Goal: Communication & Community: Answer question/provide support

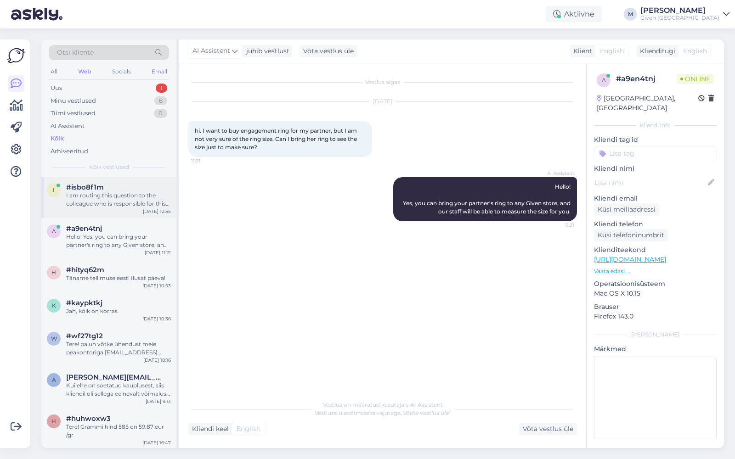
click at [103, 199] on div "I am routing this question to the colleague who is responsible for this topic. …" at bounding box center [118, 200] width 105 height 17
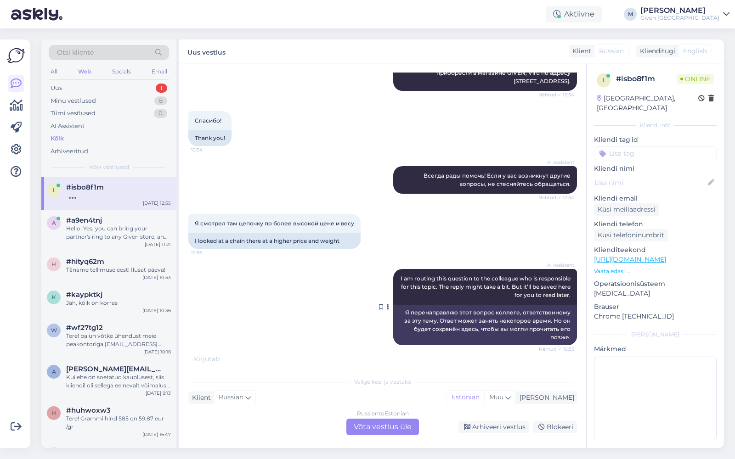
scroll to position [249, 0]
click at [387, 429] on div "Russian to Estonian Võta vestlus üle" at bounding box center [382, 427] width 73 height 17
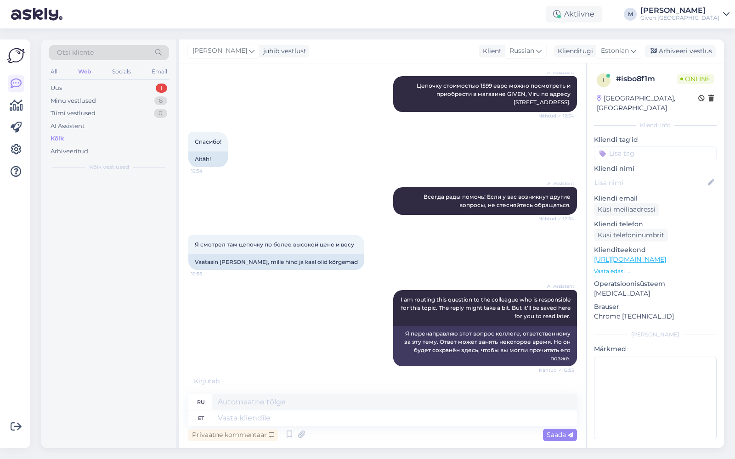
scroll to position [219, 0]
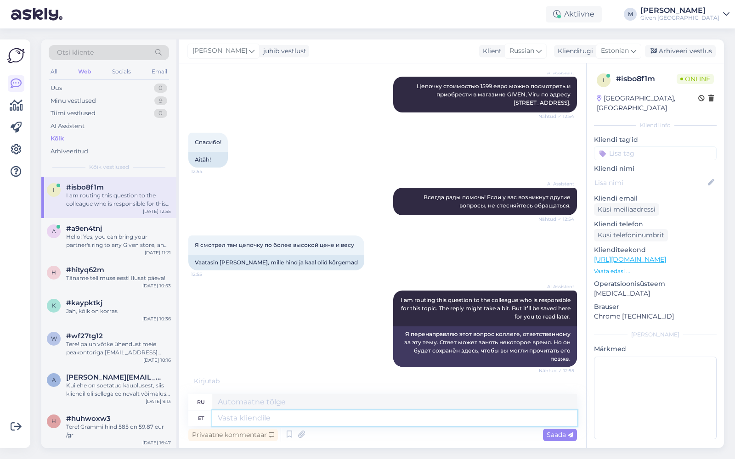
click at [317, 420] on textarea at bounding box center [394, 419] width 365 height 16
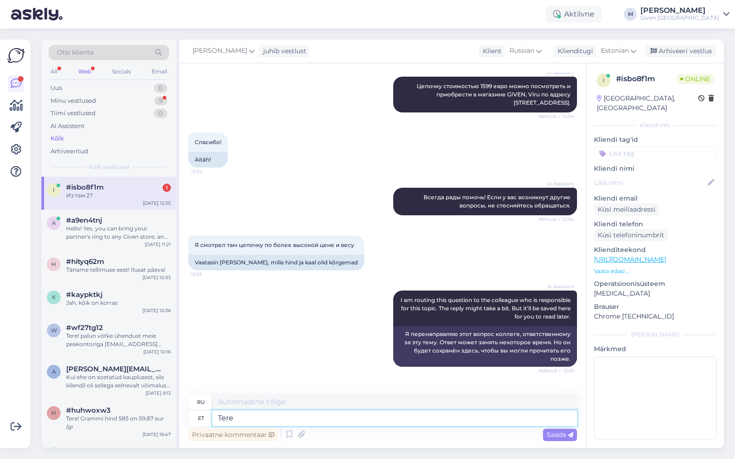
scroll to position [265, 0]
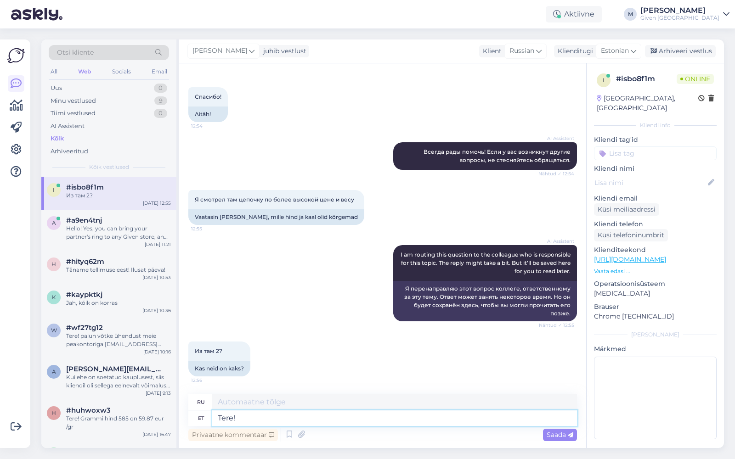
type textarea "Tere! p"
type textarea "Привет!"
type textarea "Tere! palun sa"
type textarea "Здравствуйте! Пожалуйста"
type textarea "Tere! palun saatke e"
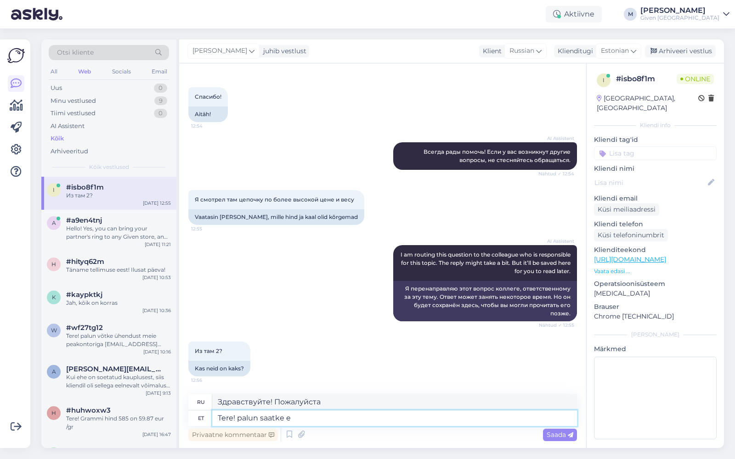
type textarea "Здравствуйте! Пожалуйста, отправьте"
type textarea "Tere! palun saatke ehtest"
type textarea "Здравствуйте! Пожалуйста, пришлите украшения."
type textarea "Tere! palun saatke ehtest tootekood, sii"
type textarea "Здравствуйте! Пожалуйста, пришлите код товара."
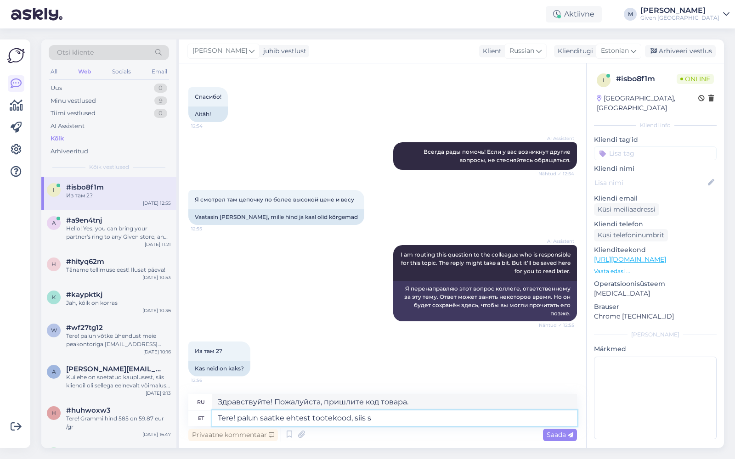
scroll to position [274, 0]
type textarea "Tere! palun saatke ehtest tootekood, siis sa"
type textarea "Здравствуйте! Пожалуйста, пришлите код товара, а затем"
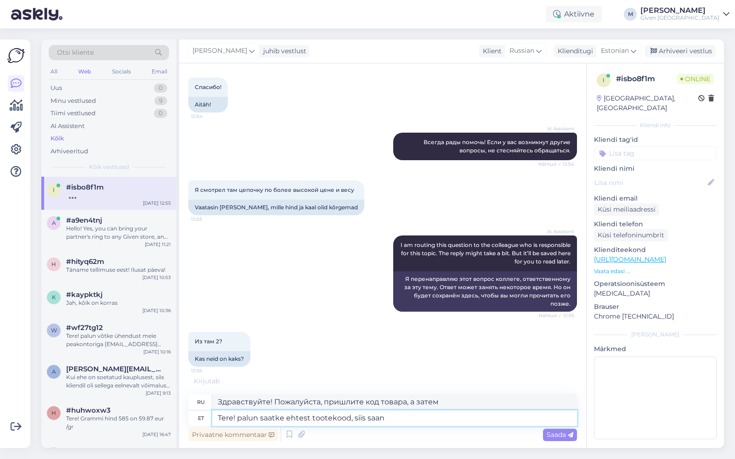
type textarea "Tere! palun saatke ehtest tootekood, siis saan t"
type textarea "Здравствуйте! Пожалуйста, пришлите код товара, чтобы я мог..."
type textarea "Tere! palun saatke ehtest tootekood, siis saan täpsemalt jä"
type textarea "Здравствуйте! Пожалуйста, пришлите код товара, тогда я смогу предоставить вам б…"
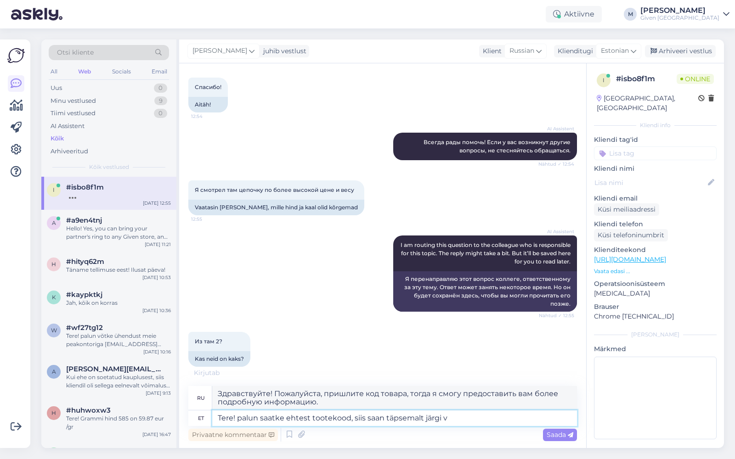
type textarea "Tere! palun saatke ehtest tootekood, siis saan täpsemalt järgi va"
type textarea "Здравствуйте! Пожалуйста, пришлите код товара, чтобы я мог получить больше инфо…"
type textarea "Tere! palun saatke ehtest tootekood, siis saan täpsemalt järgi vaadata. ko"
type textarea "Здравствуйте! Пожалуйста, пришлите мне код товара, чтобы я мог рассмотреть его …"
type textarea "Tere! palun saatke ehtest tootekood, siis saan täpsemalt järgi vaadata. kood al"
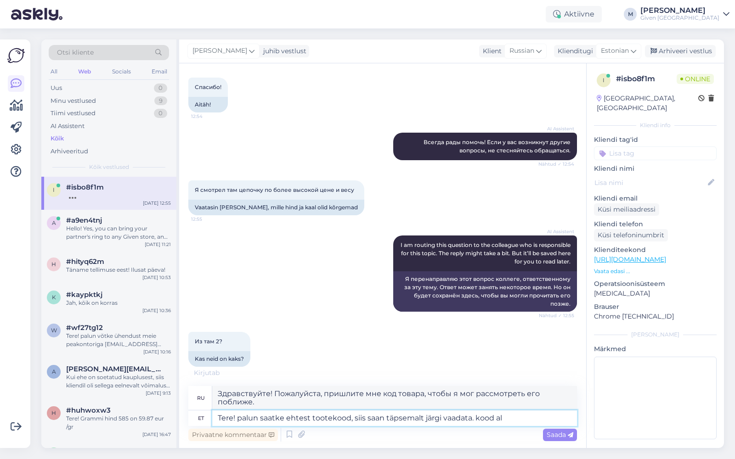
type textarea "Здравствуйте! Пожалуйста, пришлите мне код товара, чтобы я мог рассмотреть его …"
type textarea "Tere! palun saatke ehtest tootekood, siis saan täpsemalt järgi vaadata. kood al…"
type textarea "Здравствуйте! Пожалуйста, пришлите мне код товара, чтобы я мог рассмотреть его …"
type textarea "Tere! palun saatke ehtest tootekood, siis saan täpsemalt järgi vaadata. kood al…"
type textarea "Здравствуйте! Пожалуйста, пришлите мне код товара, чтобы я мог его более точно …"
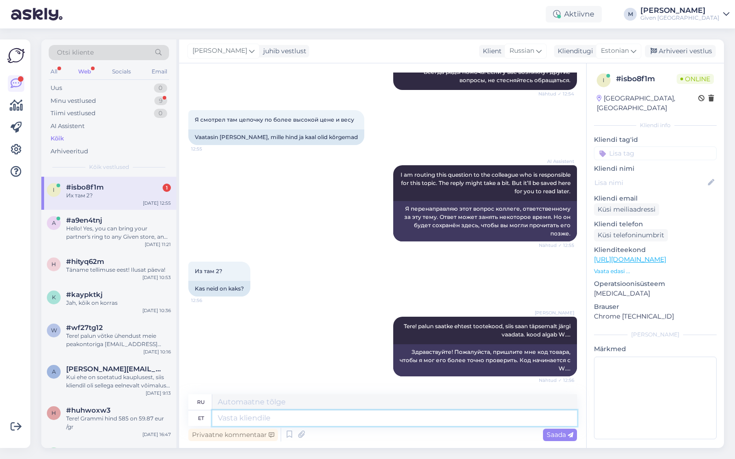
scroll to position [400, 0]
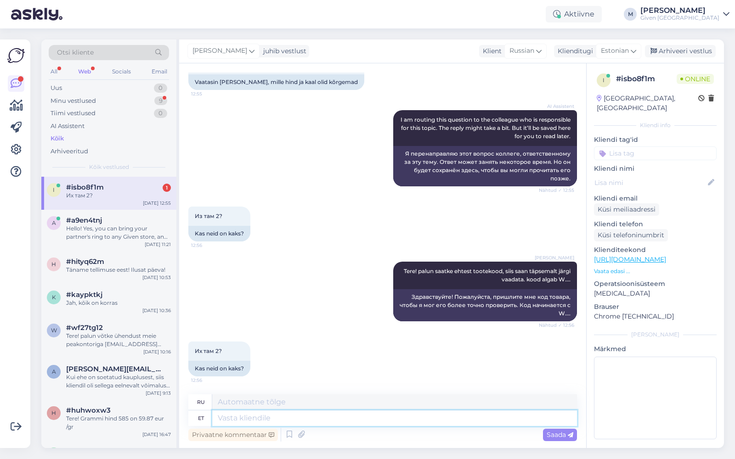
click at [282, 420] on textarea at bounding box center [394, 419] width 365 height 16
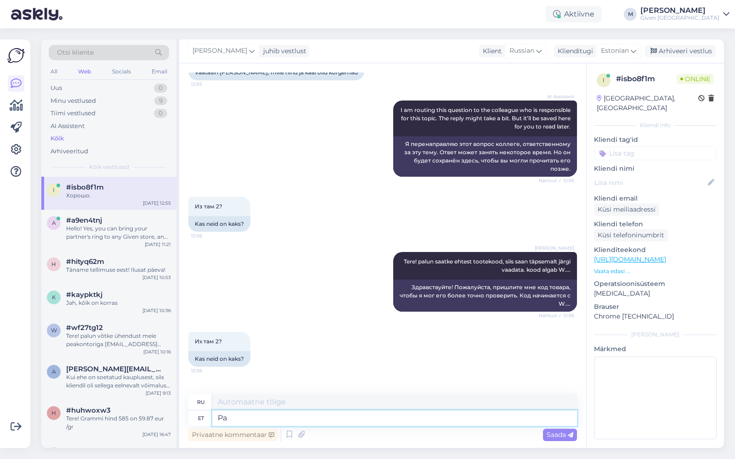
scroll to position [455, 0]
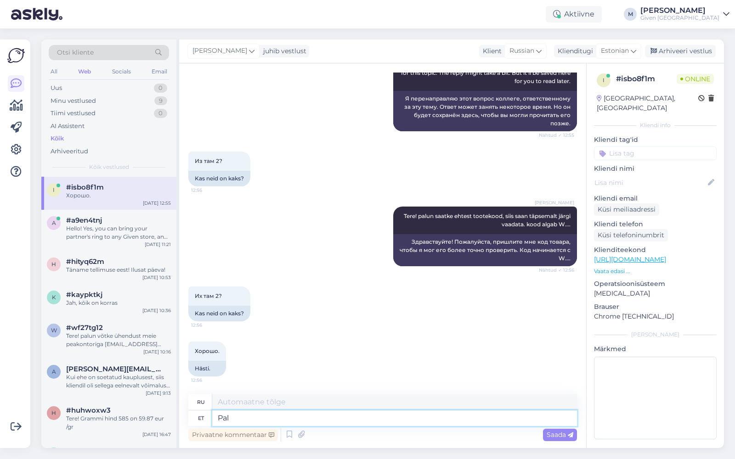
type textarea "Pa"
type textarea "Пожалуйста"
type textarea "P"
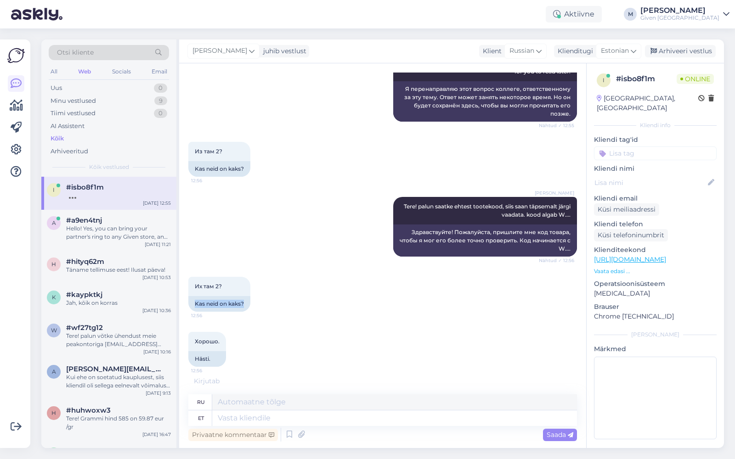
click at [321, 299] on div "Их там 2? 12:56 Kas neid on kaks?" at bounding box center [382, 294] width 389 height 55
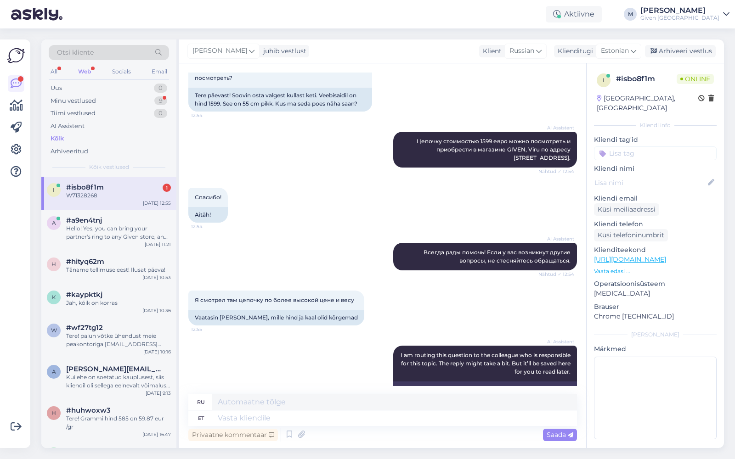
scroll to position [510, 0]
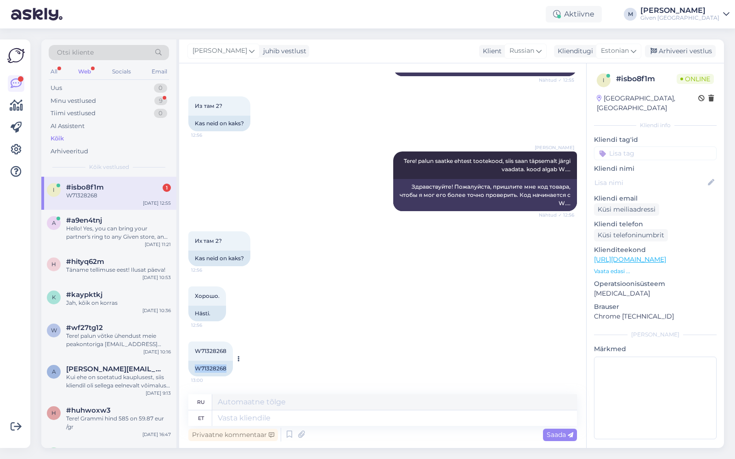
drag, startPoint x: 195, startPoint y: 368, endPoint x: 228, endPoint y: 368, distance: 32.6
click at [228, 368] on div "W71328268" at bounding box center [210, 369] width 45 height 16
copy div "W71328268"
drag, startPoint x: 317, startPoint y: 416, endPoint x: 272, endPoint y: 404, distance: 46.7
click at [317, 416] on textarea at bounding box center [394, 419] width 365 height 16
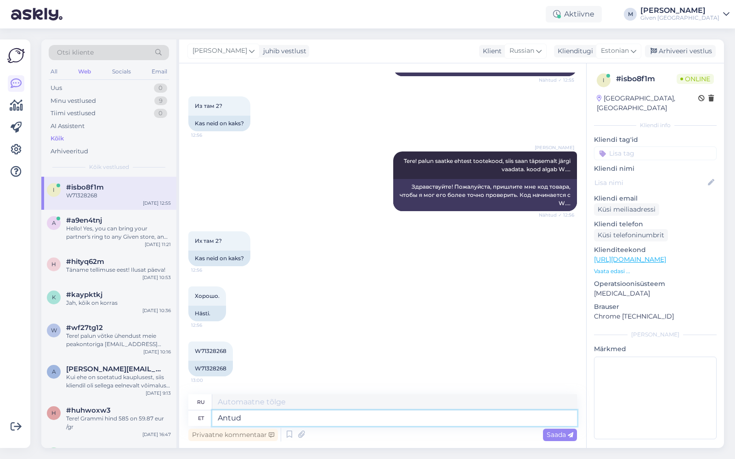
type textarea "Antud k"
type textarea "Данный"
type textarea "Antud kett on"
type textarea "Данная цепочка"
type textarea "Antud kett on o"
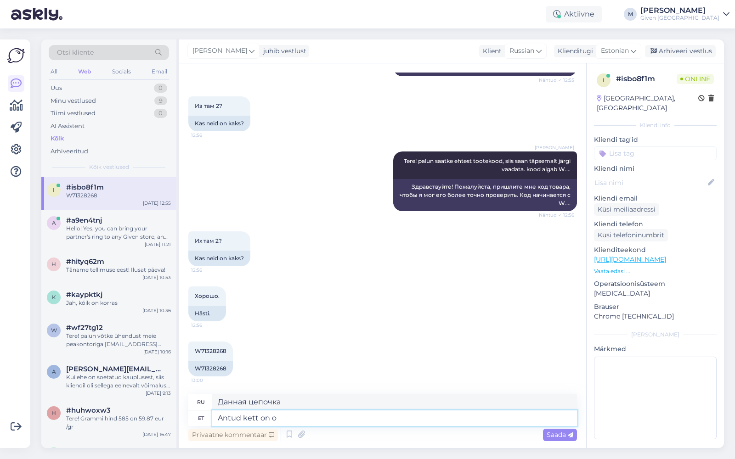
type textarea "Эта цепочка"
type textarea "Antud kett on olemas ai"
type textarea "Эта цепочка существует."
type textarea "Antud kett on olemas ainult Ü"
type textarea "Эта цепочка существует только"
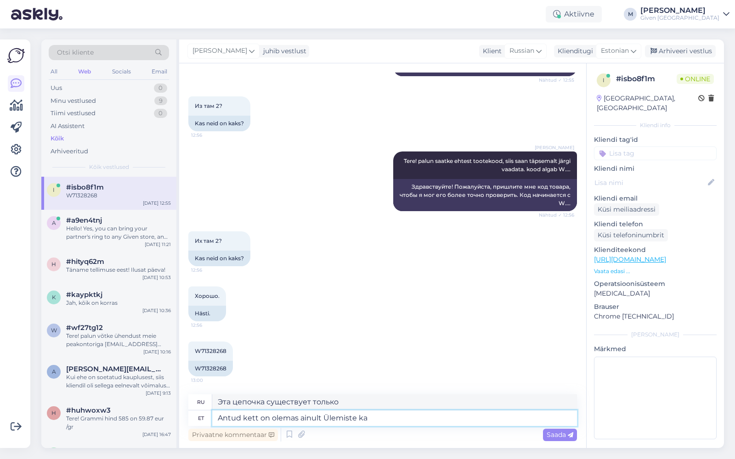
type textarea "Antud kett on olemas ainult Ülemiste kau"
type textarea "Эта сеть существует только в Юлемисте."
type textarea "Antud kett on olemas ainult Ülemiste kaupluses"
type textarea "Эта сеть представлена ​​только в магазине Ülemiste."
paste textarea "Size: 55 Kaal (g): 7.620 Materials : [GEOGRAPHIC_DATA] (Valge 585) Country of O…"
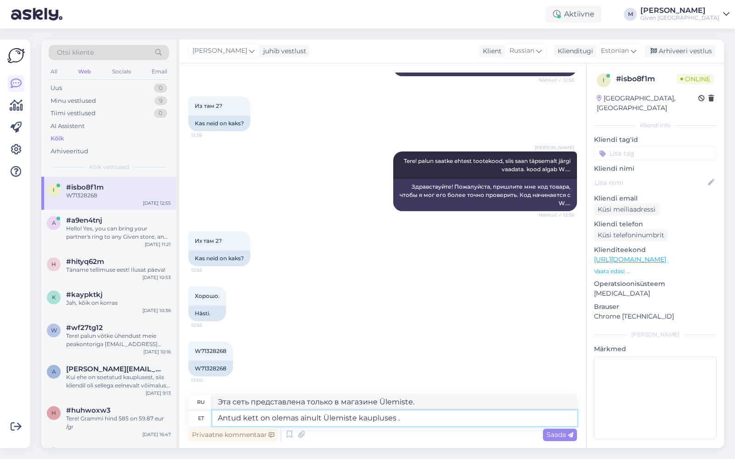
type textarea "Antud kett on olemas ainult Ülemiste kaupluses . Size: 55 Kaal (g): 7.620 Mater…"
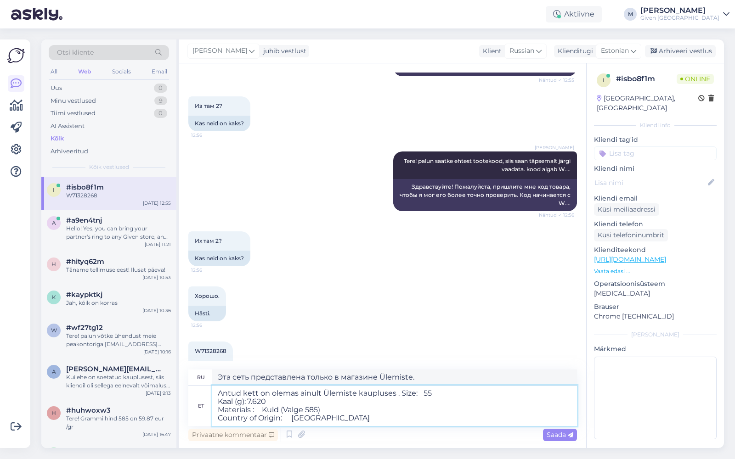
type textarea "Эта цепочка доступна только в магазине Ülemiste. Размер: 55 Вес (г): 7.620 Мате…"
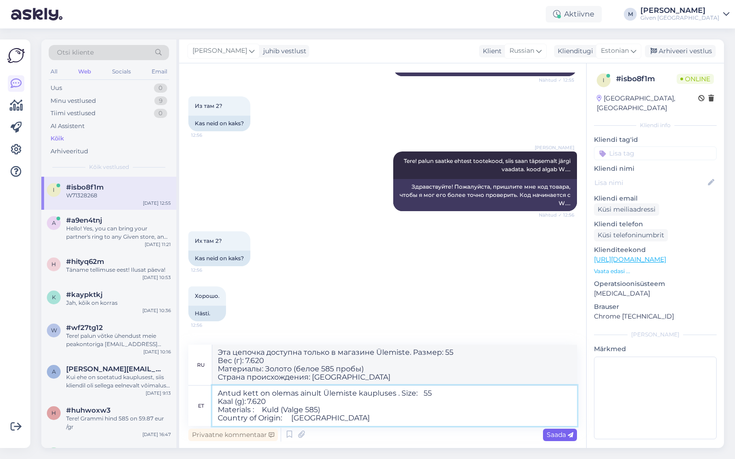
type textarea "Antud kett on olemas ainult Ülemiste kaupluses . Size: 55 Kaal (g): 7.620 Mater…"
click at [561, 435] on span "Saada" at bounding box center [560, 435] width 27 height 8
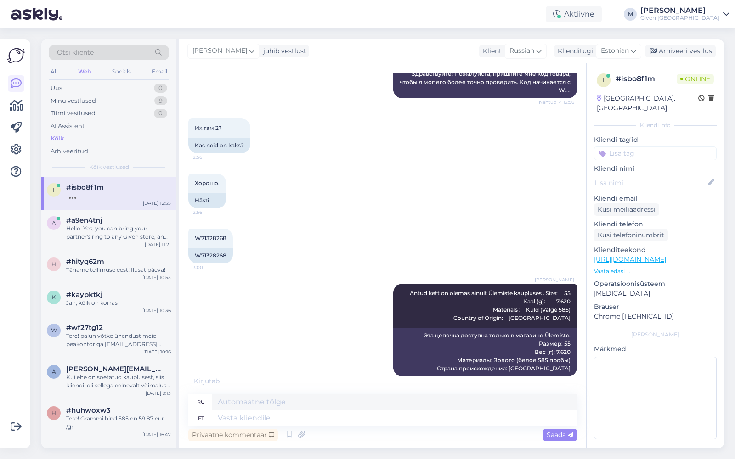
scroll to position [633, 0]
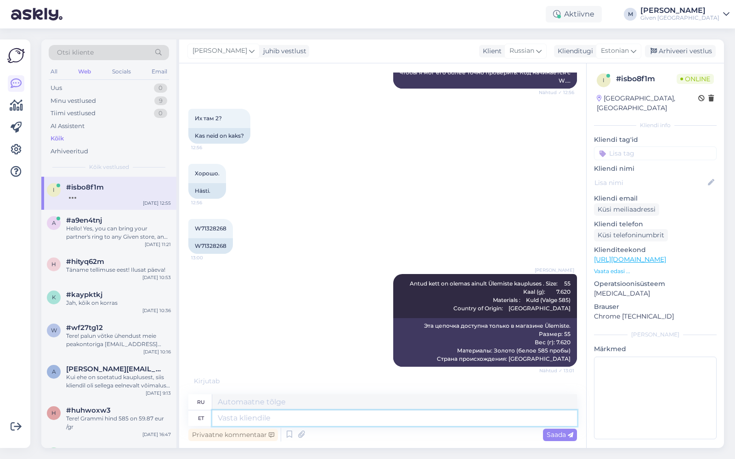
click at [371, 421] on textarea at bounding box center [394, 419] width 365 height 16
type textarea "[PERSON_NAME]"
type textarea "цепь"
type textarea "keti paksus 2"
type textarea "толщина цепи"
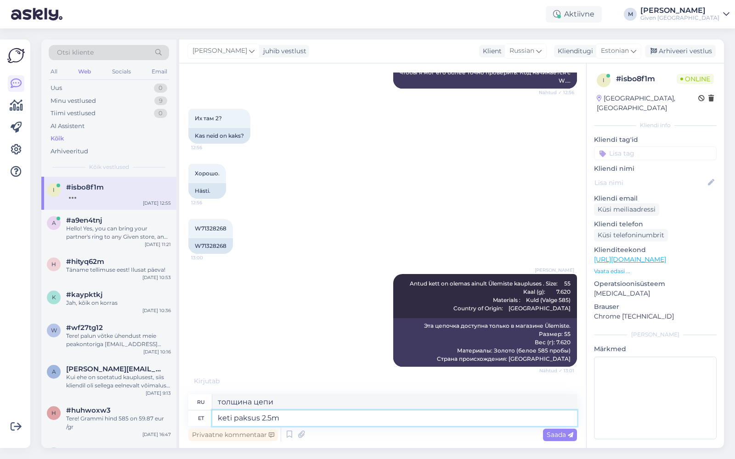
type textarea "keti paksus 2.5mm"
type textarea "толщина цепи 2.5mm"
type textarea "keti paksus 2.5mm"
click at [550, 436] on span "Saada" at bounding box center [560, 435] width 27 height 8
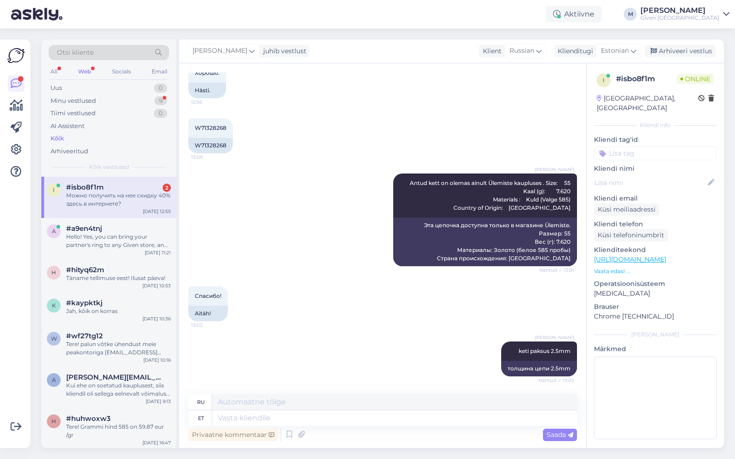
scroll to position [788, 0]
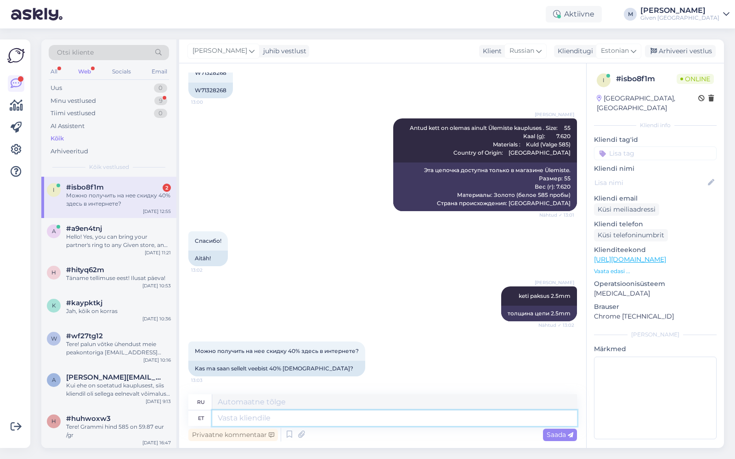
click at [302, 422] on textarea at bounding box center [394, 419] width 365 height 16
type textarea "[PERSON_NAME]"
type textarea "Если"
type textarea "Kui te"
type textarea "Если ты"
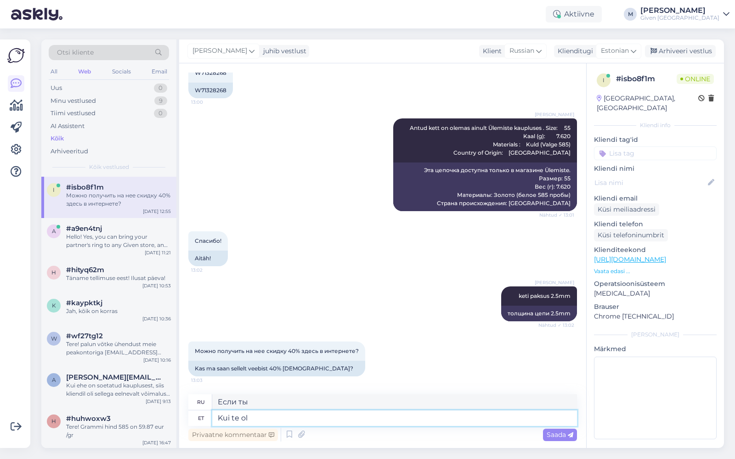
type textarea "Kui te ole"
type textarea "Если вы не"
type textarea "Kui te olete"
type textarea "Если вы"
type textarea "Kui te olete kraapinud"
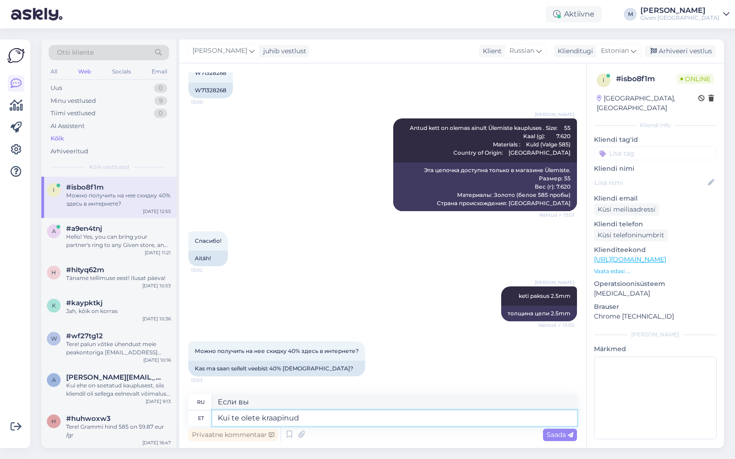
type textarea "Если вы поцарапались"
type textarea "Kui te olete"
type textarea "Если вы"
type textarea "Kui te olete kraapekaardiga mä"
type textarea "Если вы скретч-карта"
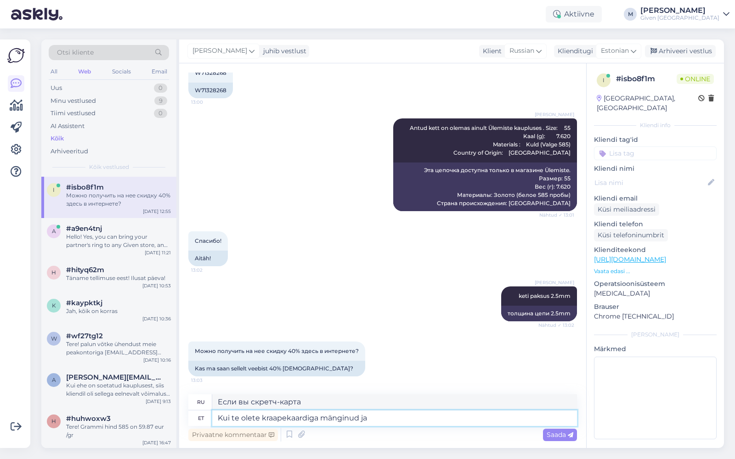
type textarea "Kui te olete kraapekaardiga mänginud ja"
type textarea "Если вы играли со скретч-картой"
type textarea "Kui te olete kraapekaardiga mänginud ja v"
type textarea "Если вы играли с помощью скретч-карты и"
type textarea "Kui te olete kraapekaardiga mänginud ja võitnud 40"
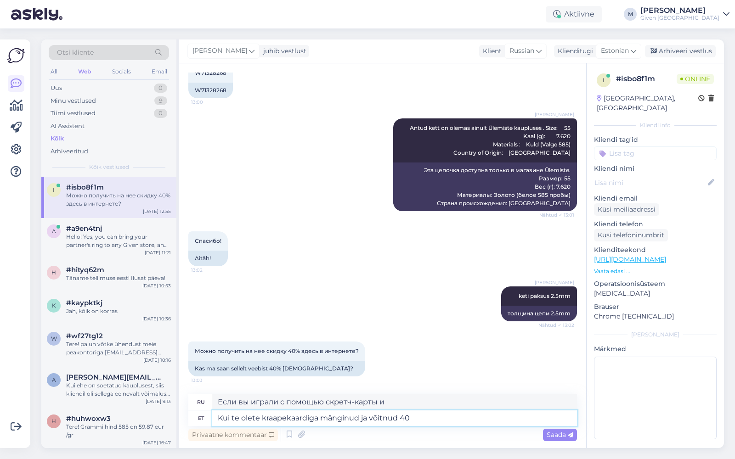
type textarea "Если вы сыграли в скретч-карту и выиграли"
type textarea "Kui te olete kraapekaardiga mänginud ja võitnud 40% al"
type textarea "Если вы играли со скретч-картой и выиграли 40%"
type textarea "Kui te olete kraapekaardiga mänginud ja võitnud 40% [DEMOGRAPHIC_DATA], siis"
type textarea "Если вы играли со скретч-картой и выиграли скидку 40%,"
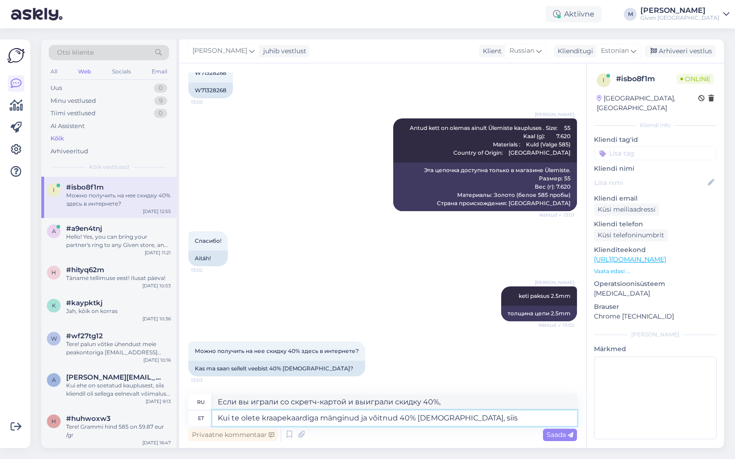
type textarea "Kui te olete kraapekaardiga mänginud ja võitnud 40% [DEMOGRAPHIC_DATA], siis s"
type textarea "Если вы играли со скретч-картой и выиграли скидку 40%, то"
type textarea "Kui te olete kraapekaardiga mänginud ja võitnud 40% [DEMOGRAPHIC_DATA], siis sa…"
type textarea "Если вы играли со скретч-картой и выиграли скидку 40%, вы ее получите."
type textarea "Kui te olete kraapekaardiga mänginud ja võitnud 40% [DEMOGRAPHIC_DATA], siis sa…"
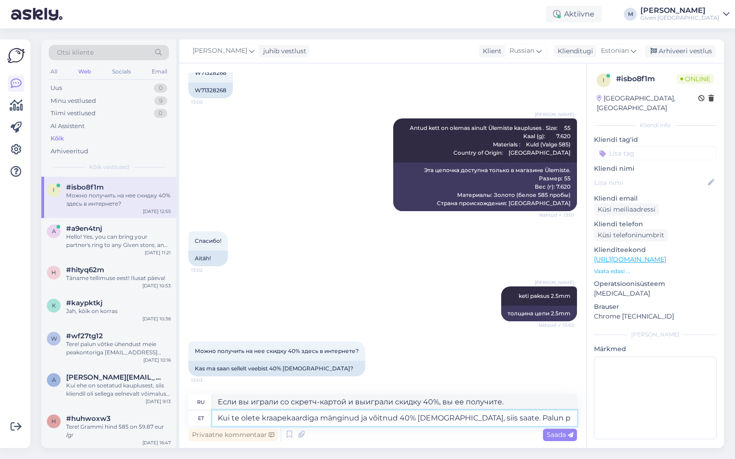
type textarea "Если вы играли со скретч-картой и выиграли скидку 40%, то можете. Пожалуйста."
type textarea "Kui te olete kraapekaardiga mänginud ja võitnud 40% [DEMOGRAPHIC_DATA], siis sa…"
type textarea "Если вы играли со скретч-картой и выиграли скидку 40%, то да. [GEOGRAPHIC_DATA]."
type textarea "Kui te olete kraapekaardiga mänginud ja võitnud 40% [DEMOGRAPHIC_DATA], siis sa…"
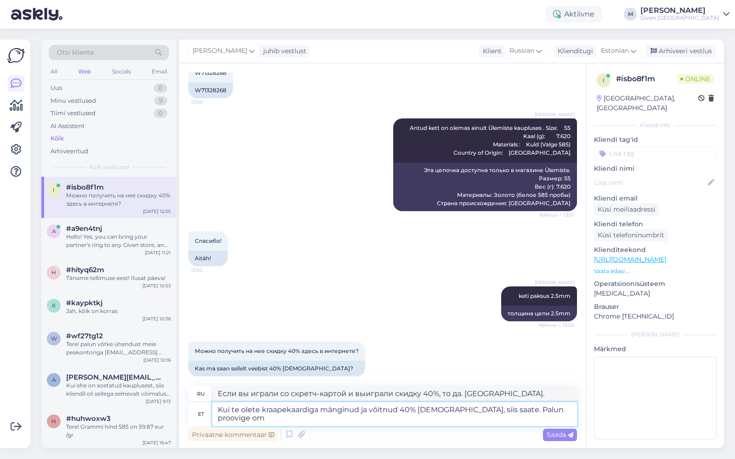
type textarea "Если вы играли со скретч-картой и выиграли скидку 40%, то можете. [GEOGRAPHIC_D…"
type textarea "Kui te olete kraapekaardiga mänginud ja võitnud 40% [DEMOGRAPHIC_DATA], siis sa…"
type textarea "Если вы играли со скретч-картой и выиграли скидку 40%, вы можете. [GEOGRAPHIC_D…"
type textarea "Kui te olete kraapekaardiga mänginud ja võitnud 40% [DEMOGRAPHIC_DATA], siis sa…"
type textarea "Если вы играли со скретч-картой и выиграли скидку 40%, то можете. Испытайте уда…"
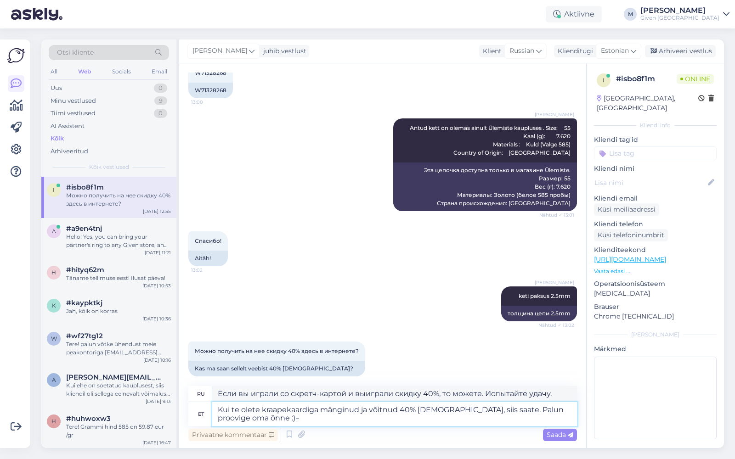
type textarea "Kui te olete kraapekaardiga mänginud ja võitnud 40% [DEMOGRAPHIC_DATA], siis sa…"
type textarea "Если вы играли со скретч-картой и выиграли скидку 40%, то можете. Испытайте уда…"
type textarea "Kui te olete kraapekaardiga mänginud ja võitnud 40% [DEMOGRAPHIC_DATA], siis sa…"
click at [561, 433] on span "Saada" at bounding box center [560, 435] width 27 height 8
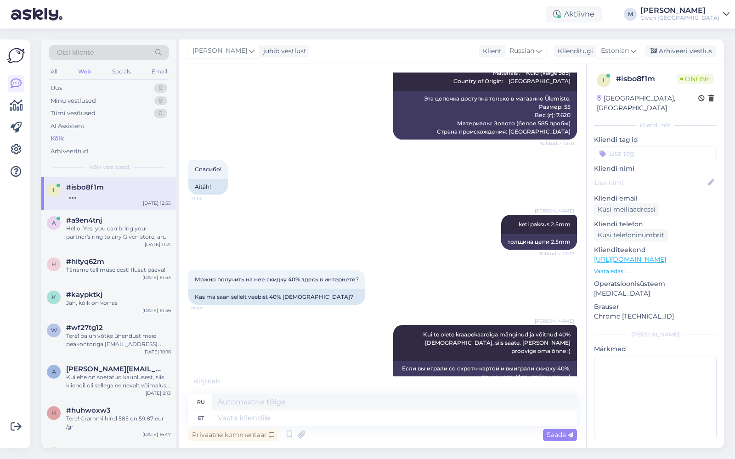
scroll to position [868, 0]
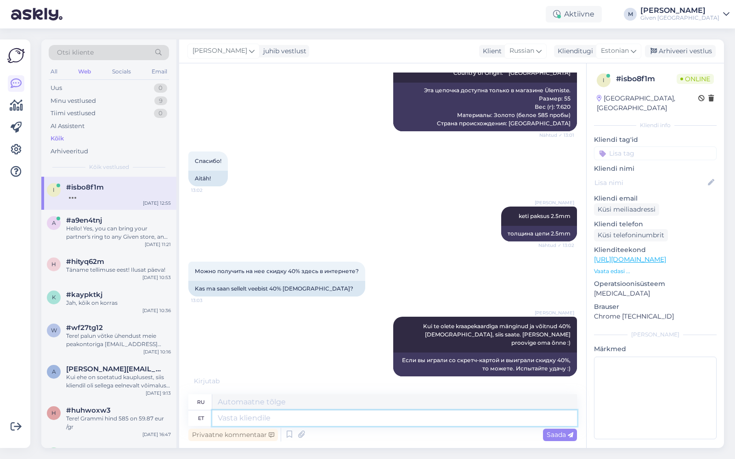
click at [463, 422] on textarea at bounding box center [394, 419] width 365 height 16
type textarea "Täna ja"
type textarea "[DATE] и"
type textarea "Täna ja homme o"
type textarea "[DATE] и [DATE]"
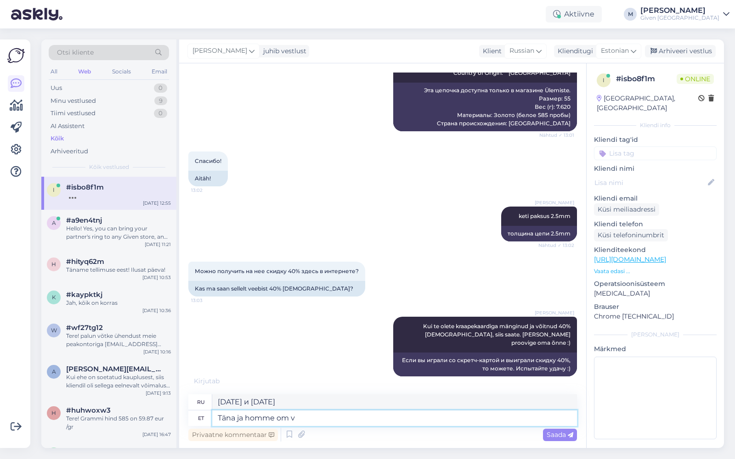
type textarea "Täna ja homme om ve"
type textarea "[DATE] и [DATE], о"
type textarea "Täna ja homme om veel vi"
type textarea "[DATE] и [DATE] у меня еще есть"
type textarea "Täna ja homme om veel viimane võ"
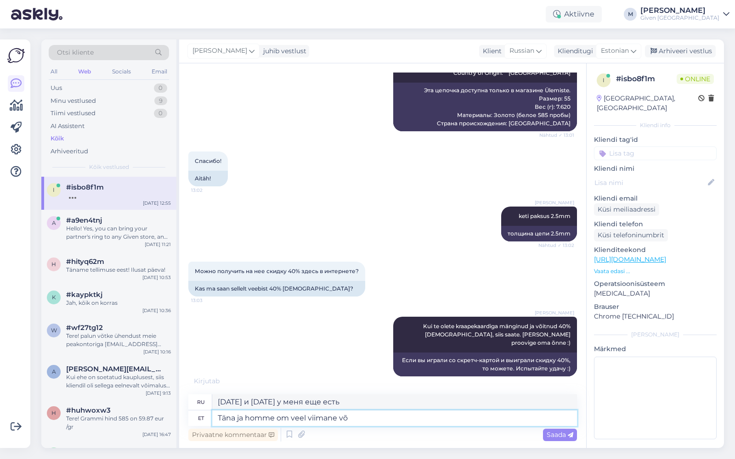
type textarea "[DATE] и [DATE] последние."
type textarea "Täna ja homme om veel viimane võimalus"
type textarea "[DATE] и [DATE] последний шанс"
type textarea "Täna ja homme om veel viimane võimalus seda"
type textarea "[DATE] и [DATE] — последний шанс сделать это."
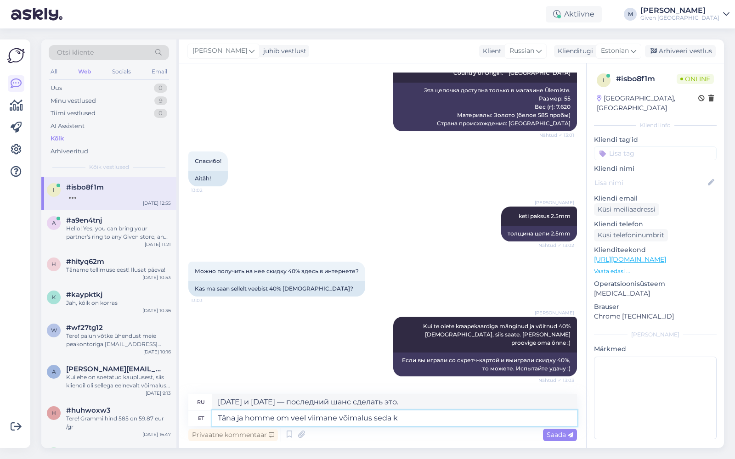
scroll to position [860, 0]
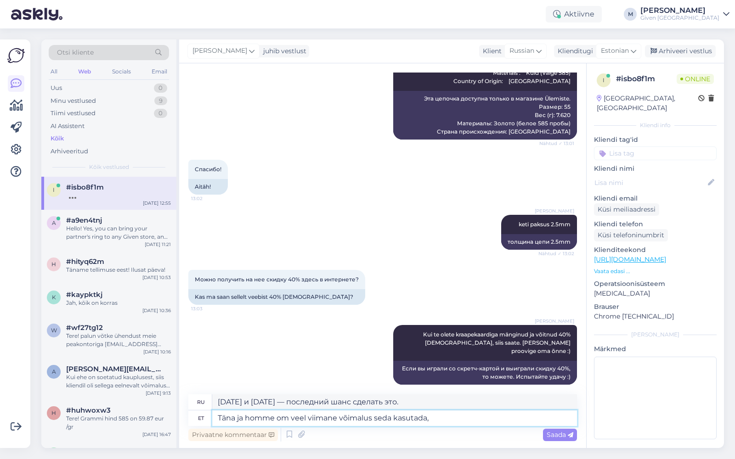
type textarea "Täna ja homme om veel viimane võimalus seda kasutada,"
type textarea "[DATE] и [DATE] последний шанс им воспользоваться,"
type textarea "Täna ja homme om veel viimane võimalus seda kasutada"
type textarea "[DATE] и [DATE] последний шанс им воспользоваться."
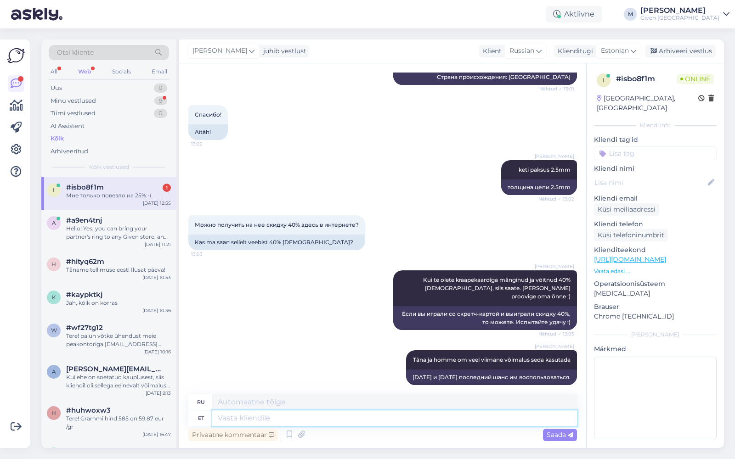
scroll to position [970, 0]
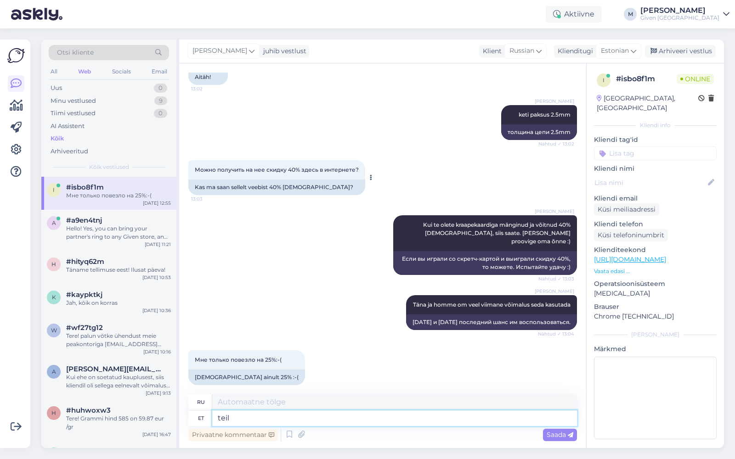
type textarea "teil o"
type textarea "ты"
type textarea "teil on v"
type textarea "у вас есть"
type textarea "teil on võimalus"
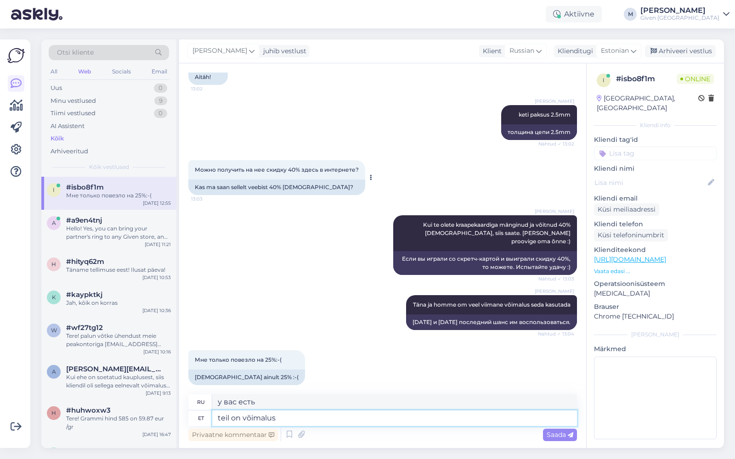
type textarea "у тебя есть шанс"
type textarea "teil on võimalus veel pr"
type textarea "у тебя все еще есть шанс"
type textarea "teil on võimalus veel proovida"
type textarea "у вас еще есть шанс попробовать"
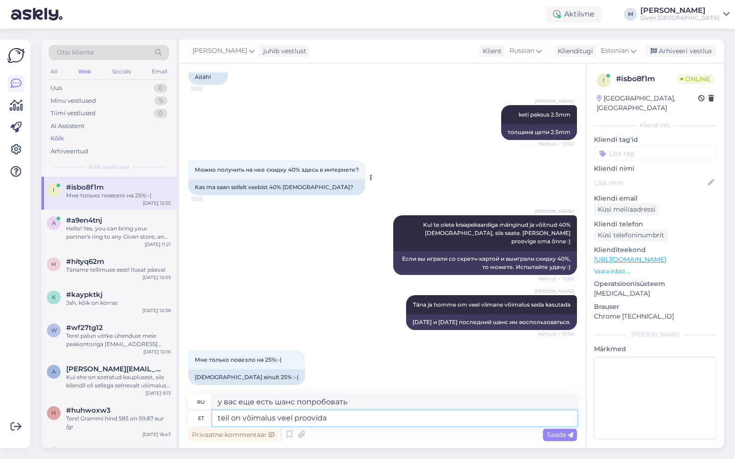
type textarea "teil on võimalus veel proovida"
click at [321, 422] on textarea "teil on võimalus veel proovida" at bounding box center [394, 419] width 365 height 16
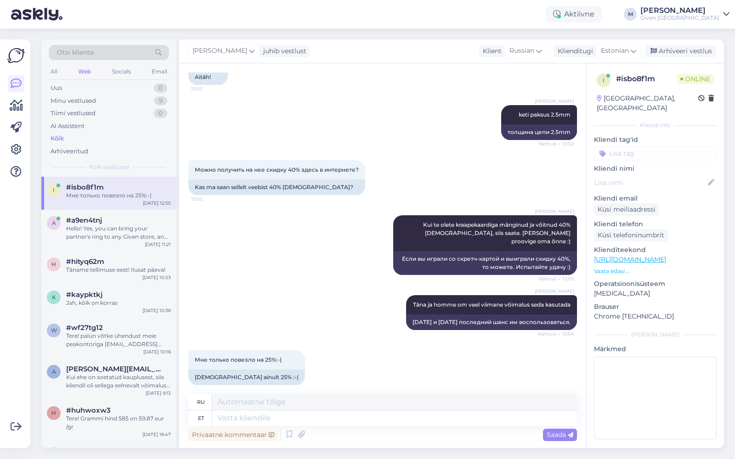
click at [255, 247] on div "[PERSON_NAME] te olete kraapekaardiga mänginud ja võitnud 40% [DEMOGRAPHIC_DATA…" at bounding box center [382, 245] width 389 height 80
click at [276, 415] on textarea at bounding box center [394, 419] width 365 height 16
type textarea "Te s"
type textarea "Ты"
type textarea "Te saate v"
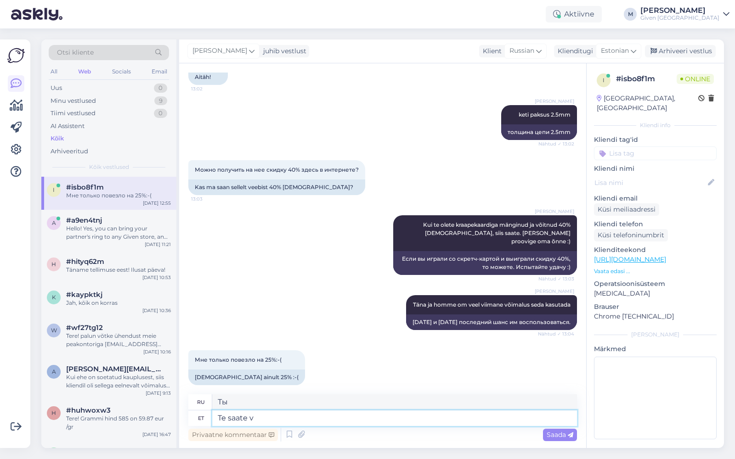
type textarea "Ты можешь"
type textarea "Te saate veel p"
type textarea "Вы все еще можете"
type textarea "Te saate veel proovida :"
type textarea "Вы все еще можете попробовать."
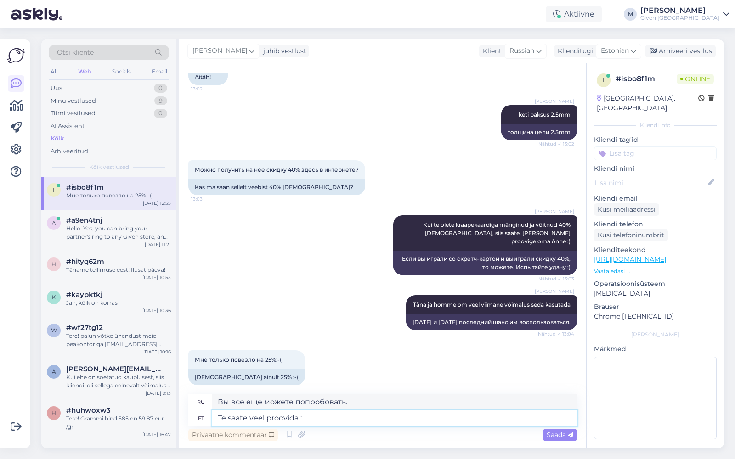
type textarea "Te saate veel proovida :="
type textarea "Вы все еще можете попробовать :="
type textarea "Te saate veel proovida :)"
type textarea "Вы все еще можете попробовать :)"
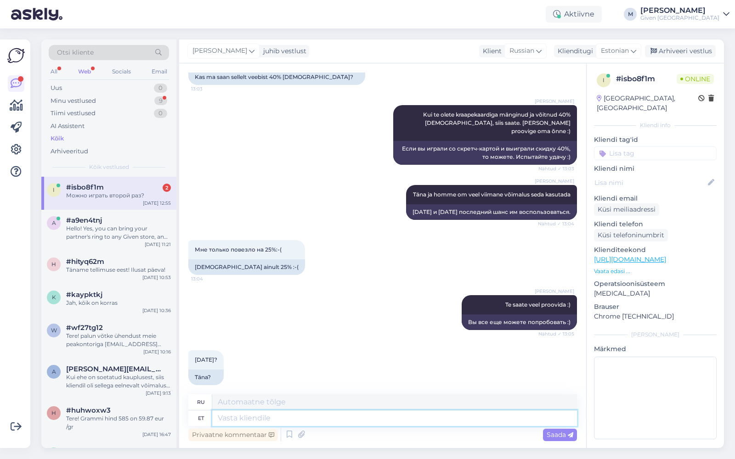
scroll to position [1135, 0]
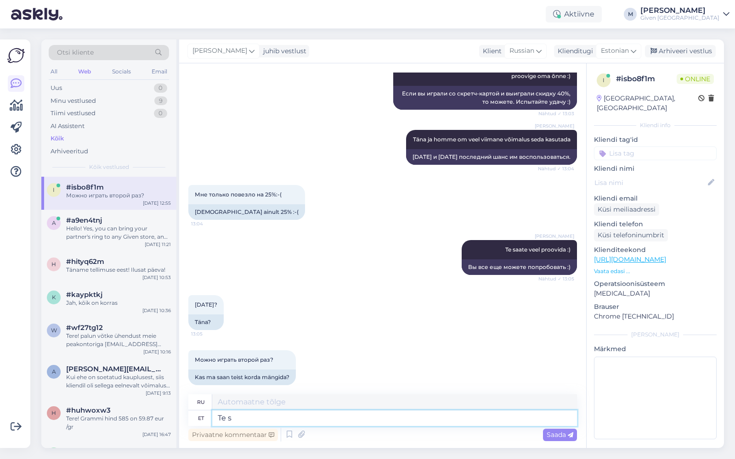
type textarea "Te sa"
type textarea "Ты"
type textarea "Te saate p"
type textarea "Ты можешь"
type textarea "Te saate proovida"
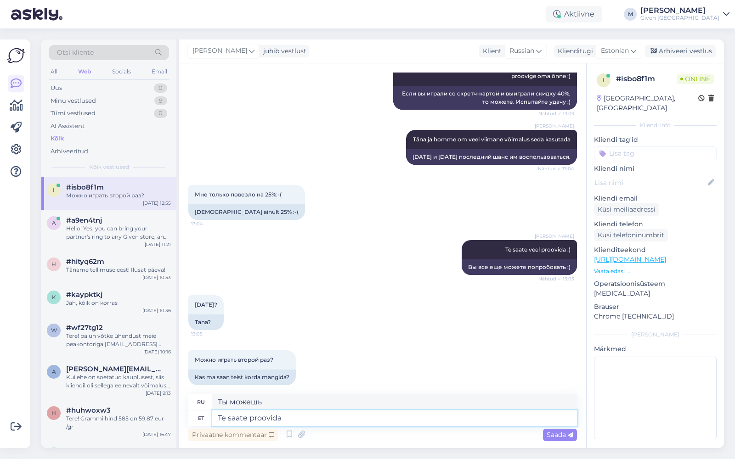
type textarea "Вы можете попробовать"
type textarea "Te saate proovida uuesti ho"
type textarea "Вы можете попробовать еще раз."
type textarea "Te saate proovida uuesti homme a"
type textarea "Вы можете попробовать еще раз [DATE]."
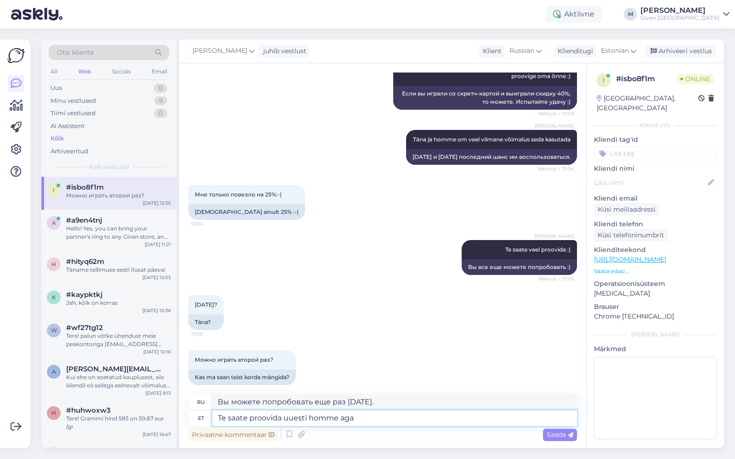
type textarea "Te saate proovida uuesti homme aga"
type textarea "Но вы можете попробовать еще раз [DATE]."
type textarea "Te saate proovida uuesti homme aga võibolla tei"
type textarea "Вы можете попробовать еще раз [DATE], но, возможно,"
type textarea "Te saate proovida uuesti homme aga võibolla teie"
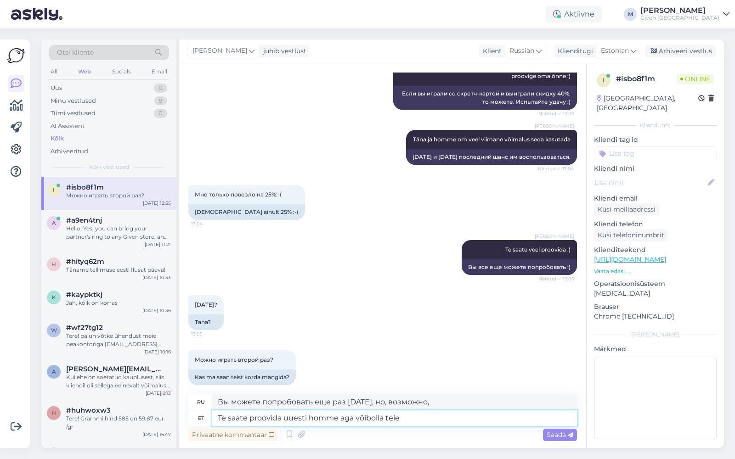
type textarea "Вы можете попробовать еще раз [DATE], но, возможно, вы"
type textarea "Te saate proovida uuesti homme aga võibolla teie lähedased s"
type textarea "Вы можете попробовать еще раз [DATE], но, возможно, ваши близкие"
type textarea "Te saate proovida uuesti homme aga võibolla te"
type textarea "Вы можете попробовать еще раз [DATE], но, возможно, вы"
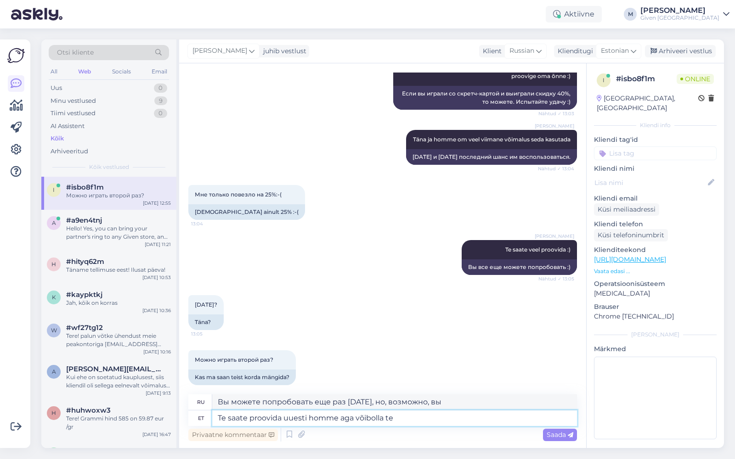
type textarea "Te saate proovida uuesti homme aga võibolla t"
type textarea "Вы можете попробовать еще раз [DATE], но, возможно, т"
type textarea "Te saate proovida uuesti homme aga võibolla"
type textarea "Вы можете попробовать еще раз [DATE], но, возможно,"
type textarea "Te saate proovida uuesti homme aga võibolla mõni l"
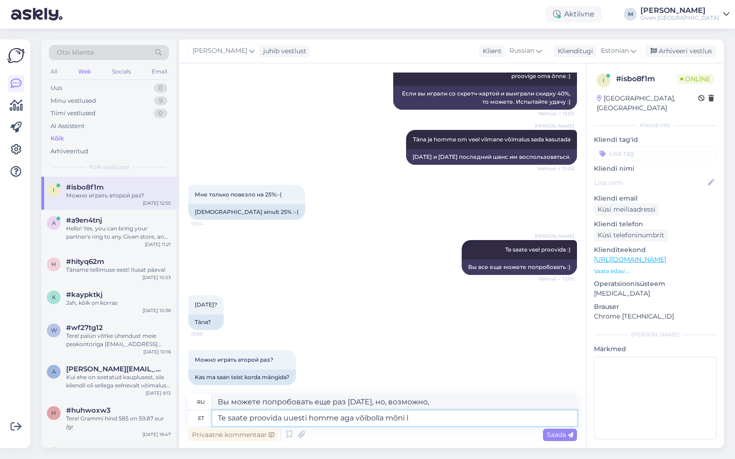
type textarea "Вы можете попробовать еще раз [DATE], но, возможно, некоторые"
type textarea "Te saate proovida uuesti homme aga võibolla mõni lähedane sa"
type textarea "Вы можете попробовать еще раз [DATE], но, возможно, кто-то из ваших близких"
type textarea "Te saate proovida uuesti homme aga võibolla mõni lähedane saab pr"
type textarea "Вы можете попробовать еще раз [DATE], но, возможно, это сделает кто-то из близк…"
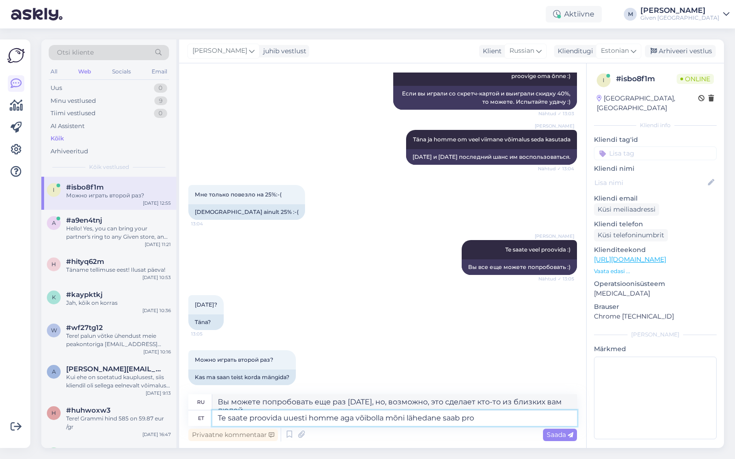
scroll to position [1143, 0]
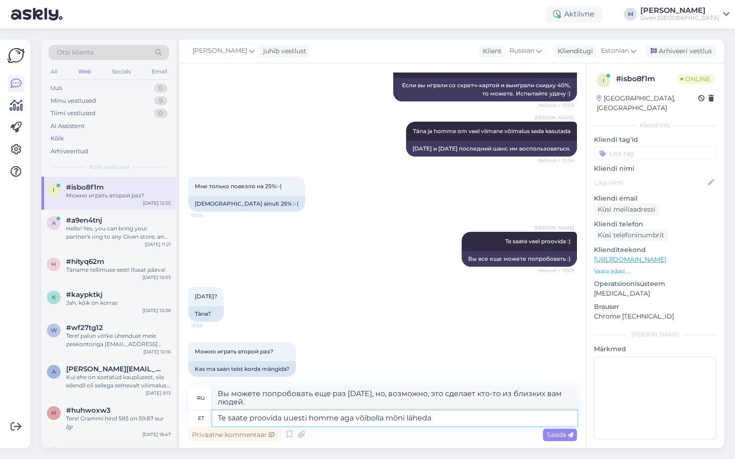
type textarea "Te saate proovida uuesti homme aga võibolla mõni lähed"
type textarea "Вы можете попробовать еще раз [DATE], но, возможно, кто-то из ваших близких"
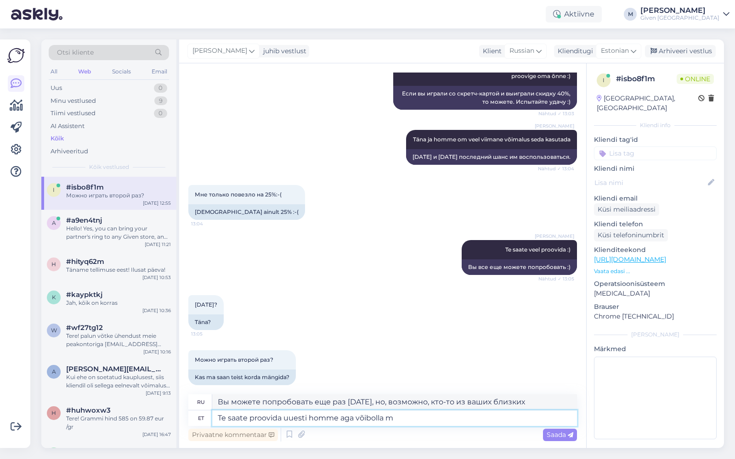
type textarea "Te saate proovida uuesti homme aga võibolla"
type textarea "Вы можете попробовать еще раз [DATE], но, возможно, некоторые"
type textarea "Te saate proovida uuesti homme aga võib"
type textarea "Вы можете попробовать еще раз [DATE], но, возможно,"
type textarea "Te saate proovida uuesti homme ag"
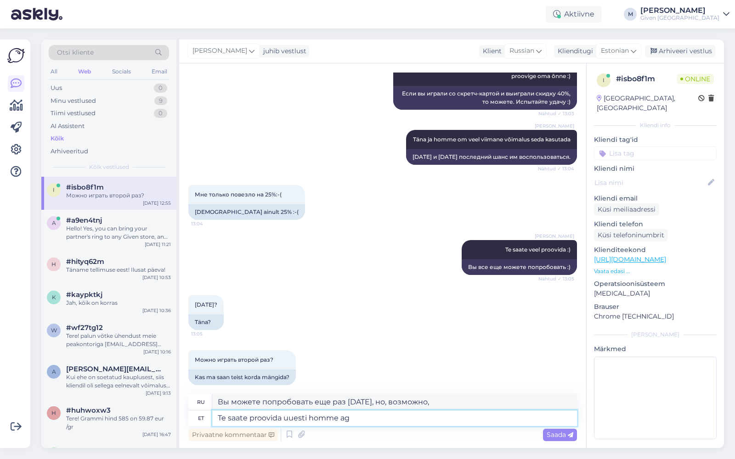
type textarea "Но вы можете попробовать еще раз [DATE]."
type textarea "Te saate proovida uuesti homme"
type textarea "Вы можете попробовать еще раз [DATE]."
drag, startPoint x: 347, startPoint y: 421, endPoint x: 206, endPoint y: 418, distance: 141.1
click at [206, 418] on div "et Te saate proovida uuesti homme" at bounding box center [382, 419] width 389 height 16
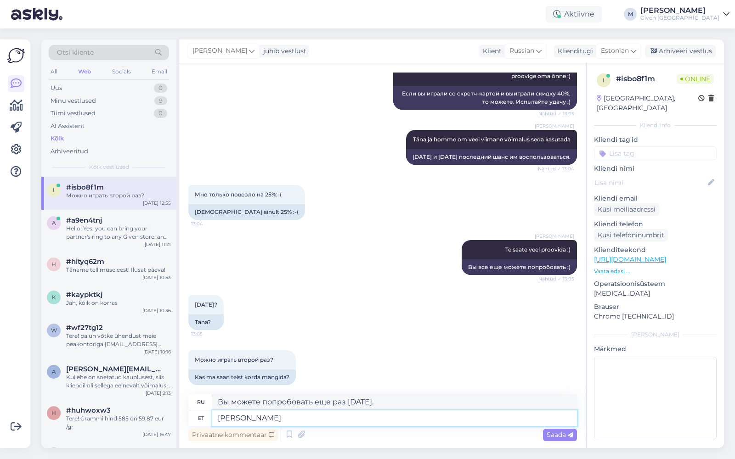
type textarea "[PERSON_NAME]"
type textarea "Если"
type textarea "Kui te"
type textarea "Если ты"
type textarea "Kui te tegite se"
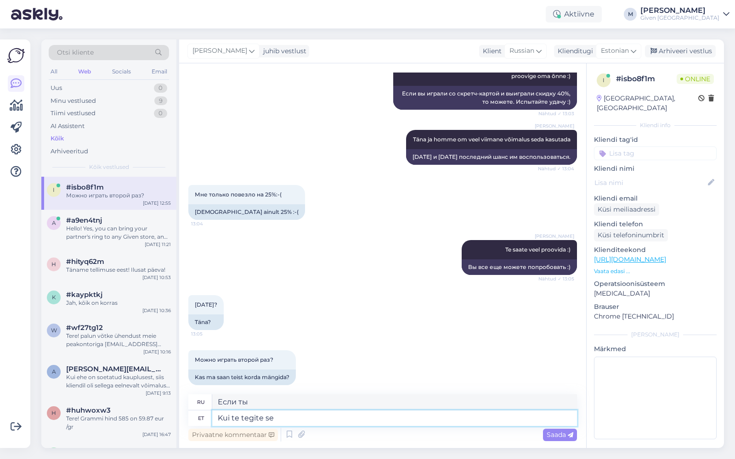
type textarea "Если бы ты это сделал"
type textarea "Kui te tegite seda a"
type textarea "Если ты это сделал"
type textarea "Kui te tegite seda arvutis n"
type textarea "Если вы сделали это на компьютере"
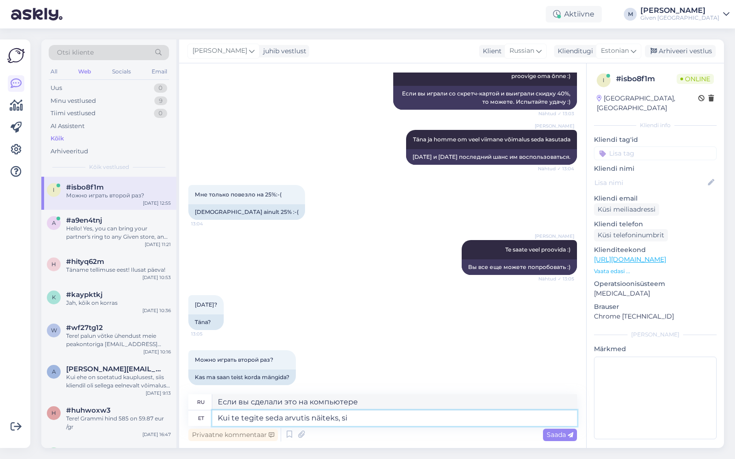
type textarea "Kui te tegite seda arvutis näiteks, sii"
type textarea "Если вы сделали это на компьютере, например,"
type textarea "Kui te tegite seda"
type textarea "Если вы сделали это на компьютере"
type textarea "Kui te tegite"
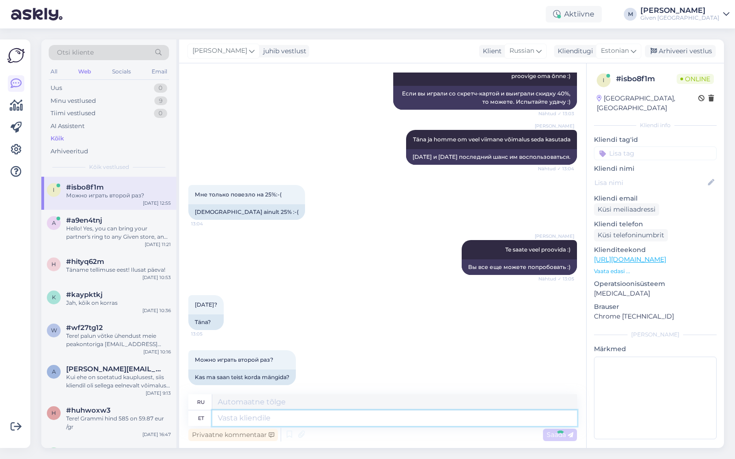
scroll to position [1190, 0]
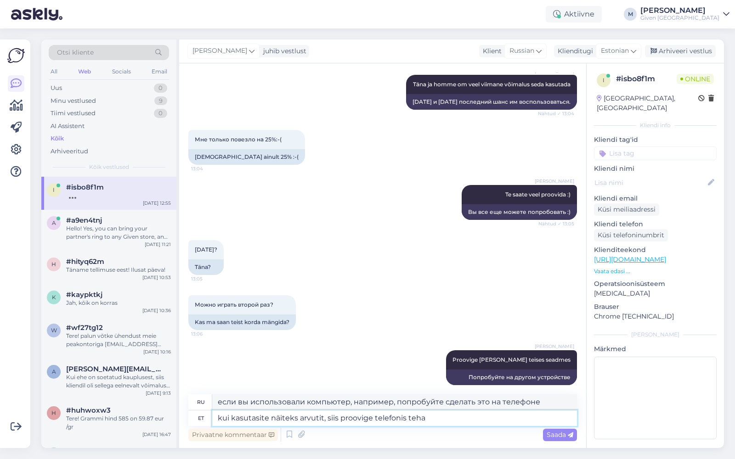
click at [339, 418] on textarea "kui kasutasite näiteks arvutit, siis proovige telefonis teha" at bounding box center [394, 419] width 365 height 16
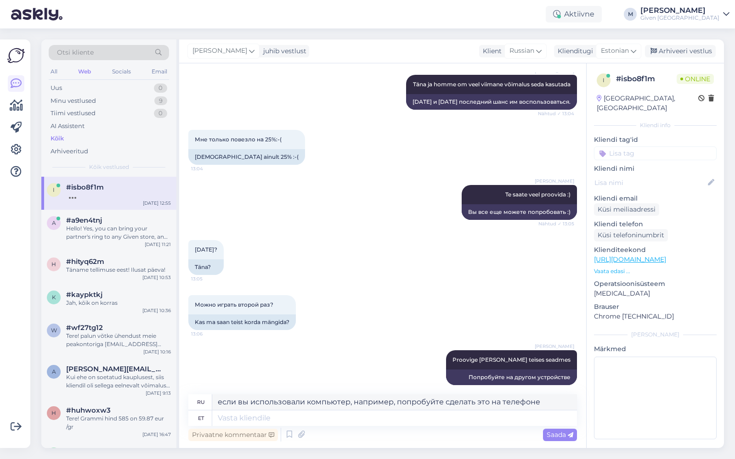
click at [366, 275] on div "[DATE]? 13:05 Täna?" at bounding box center [382, 257] width 389 height 55
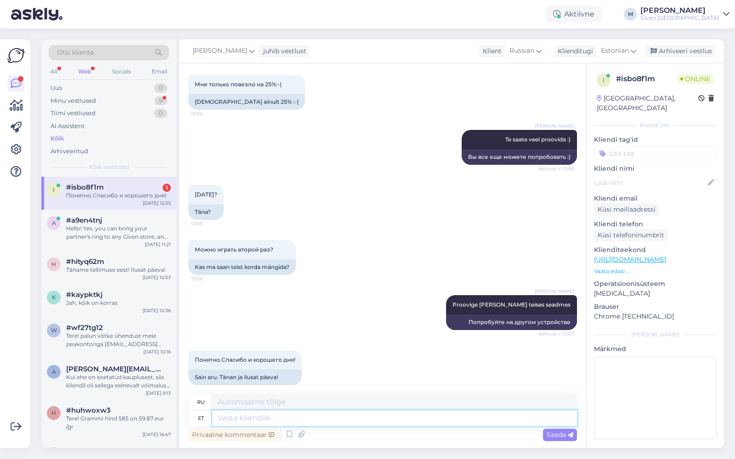
click at [325, 420] on textarea at bounding box center [394, 419] width 365 height 16
